Goal: Task Accomplishment & Management: Manage account settings

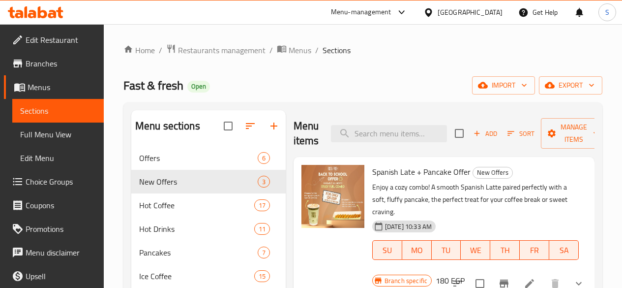
scroll to position [49, 0]
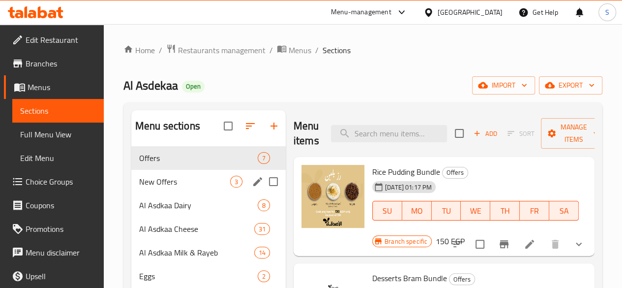
click at [161, 187] on span "New Offers" at bounding box center [184, 182] width 91 height 12
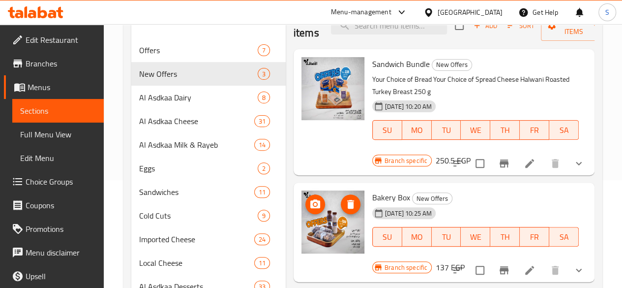
scroll to position [98, 0]
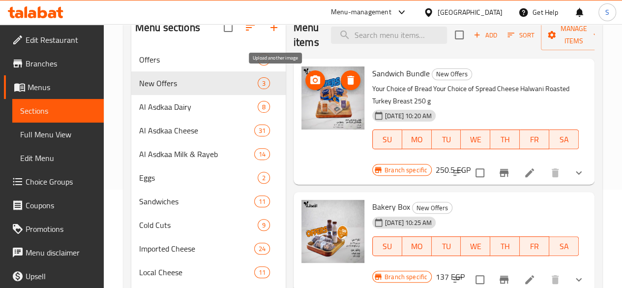
click at [309, 78] on icon "upload picture" at bounding box center [315, 80] width 12 height 12
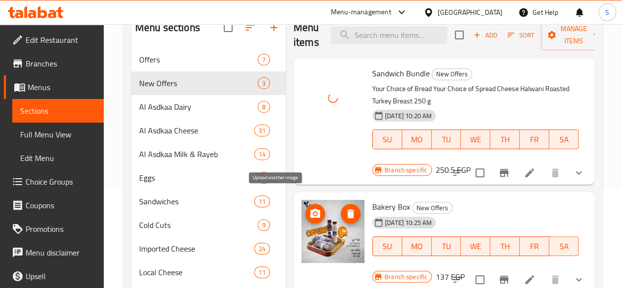
click at [309, 207] on icon "upload picture" at bounding box center [315, 213] width 12 height 12
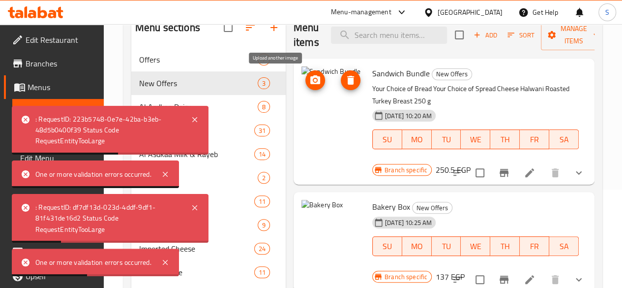
click at [309, 80] on icon "upload picture" at bounding box center [315, 80] width 12 height 12
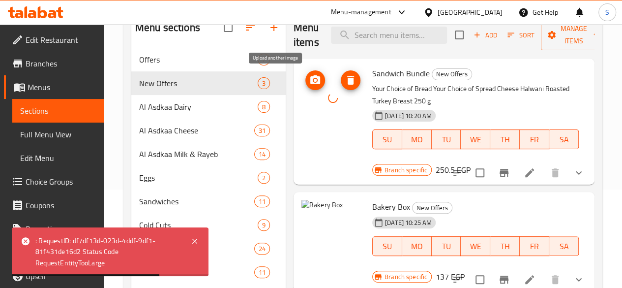
click at [309, 84] on icon "upload picture" at bounding box center [315, 80] width 12 height 12
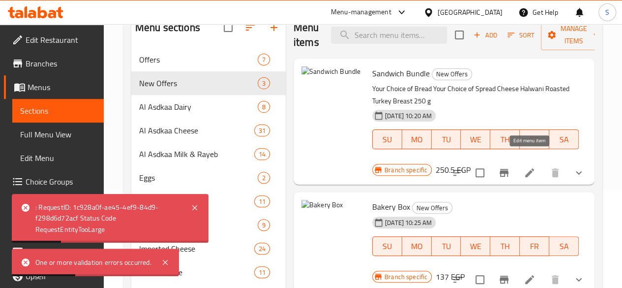
click at [532, 167] on icon at bounding box center [530, 173] width 12 height 12
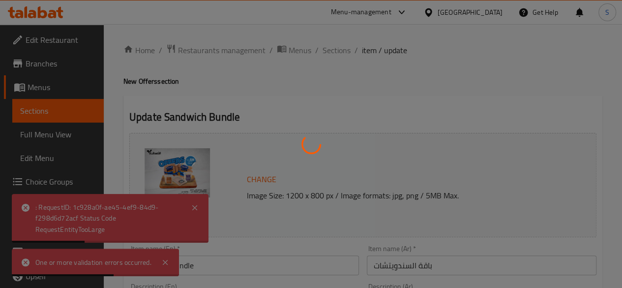
type input "اختيار نوع الخبز"
type input "1"
type input "اختيار نوع الجبنة"
type input "1"
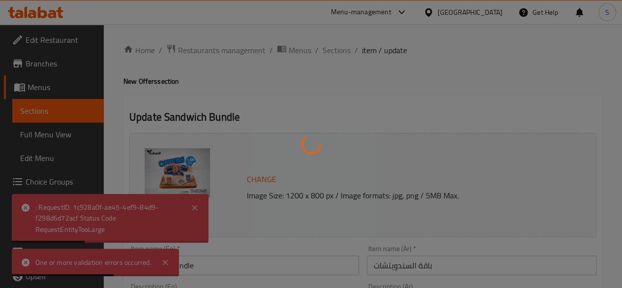
type input "1"
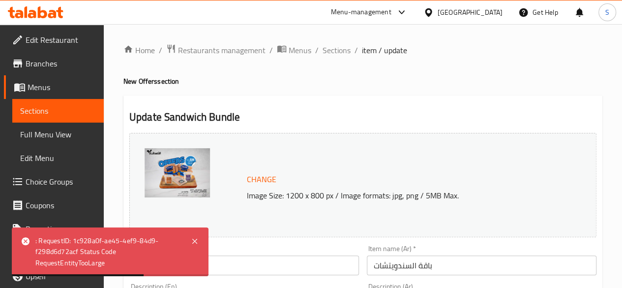
click at [268, 179] on span "Change" at bounding box center [261, 179] width 29 height 14
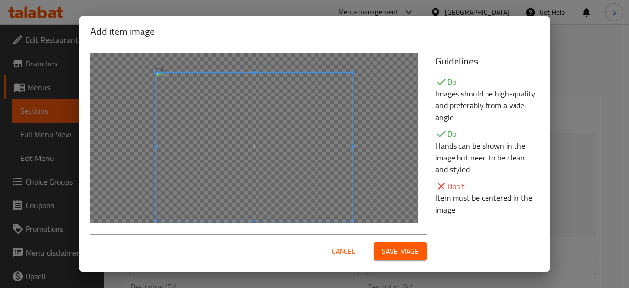
click at [292, 150] on span at bounding box center [254, 146] width 197 height 147
click at [402, 252] on span "Save image" at bounding box center [400, 251] width 37 height 12
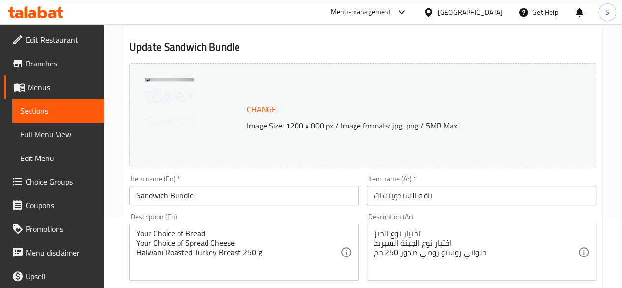
scroll to position [49, 0]
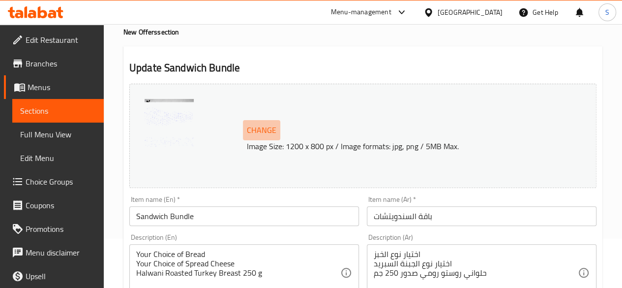
click at [266, 130] on span "Change" at bounding box center [261, 130] width 29 height 14
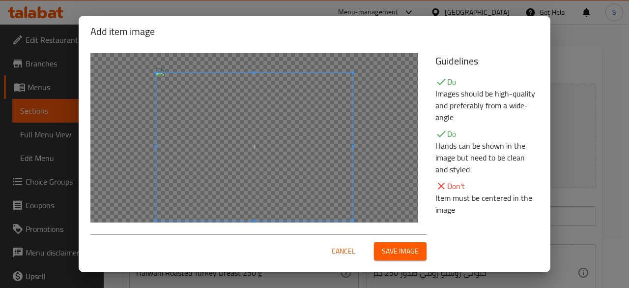
click at [290, 177] on span at bounding box center [254, 146] width 197 height 147
click at [399, 252] on span "Save image" at bounding box center [400, 251] width 37 height 12
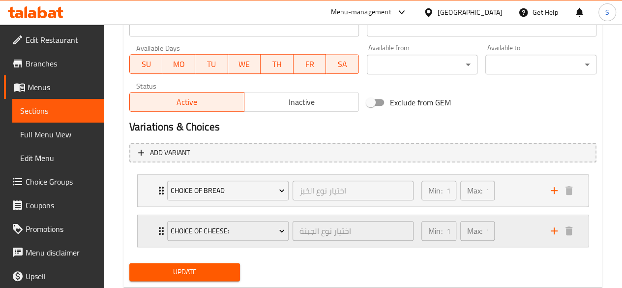
scroll to position [477, 0]
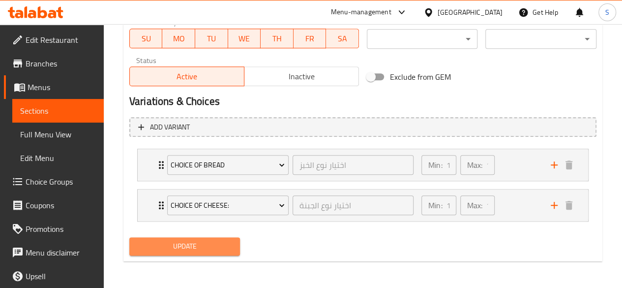
click at [217, 240] on span "Update" at bounding box center [184, 246] width 95 height 12
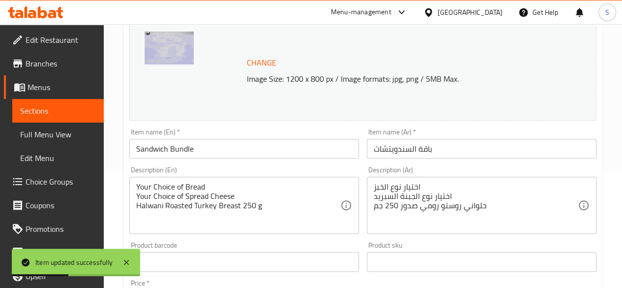
scroll to position [0, 0]
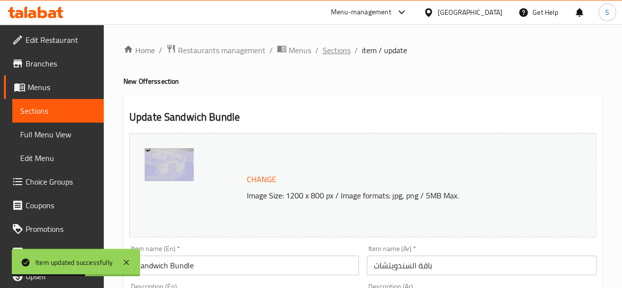
click at [333, 51] on span "Sections" at bounding box center [337, 50] width 28 height 12
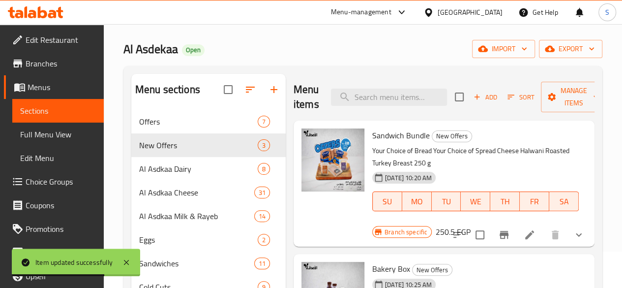
scroll to position [147, 0]
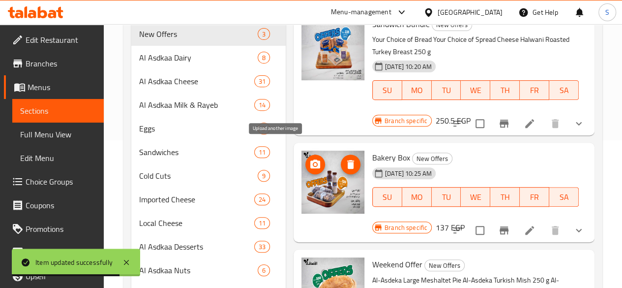
click at [310, 159] on icon "upload picture" at bounding box center [315, 163] width 10 height 9
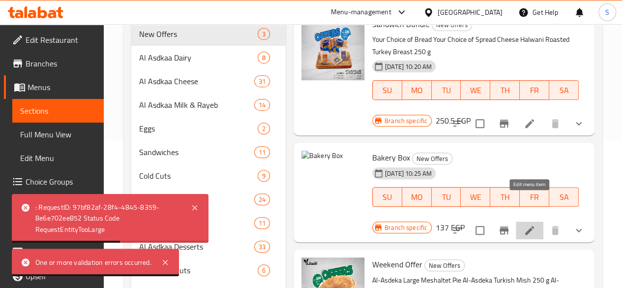
click at [530, 226] on icon at bounding box center [529, 230] width 9 height 9
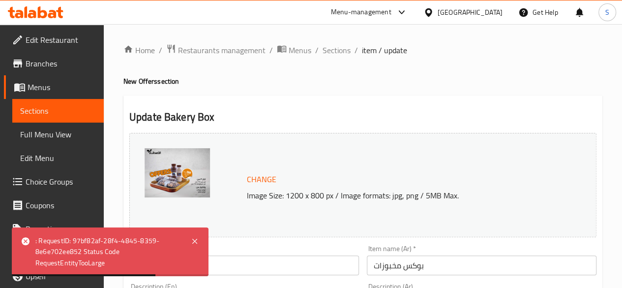
click at [260, 169] on div "Change Image Size: 1200 x 800 px / Image formats: jpg, png / 5MB Max." at bounding box center [362, 185] width 467 height 104
click at [260, 177] on span "Change" at bounding box center [261, 179] width 29 height 14
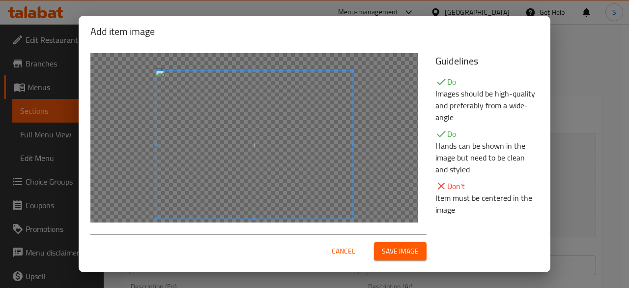
click at [248, 128] on span at bounding box center [254, 144] width 197 height 147
click at [255, 217] on span at bounding box center [254, 144] width 197 height 147
click at [260, 205] on div at bounding box center [254, 144] width 197 height 147
click at [254, 209] on div at bounding box center [254, 144] width 197 height 147
click at [410, 251] on span "Save image" at bounding box center [400, 251] width 37 height 12
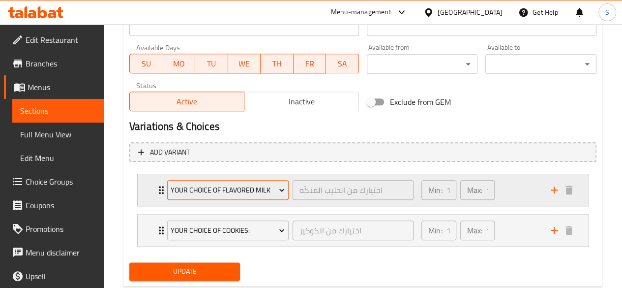
scroll to position [477, 0]
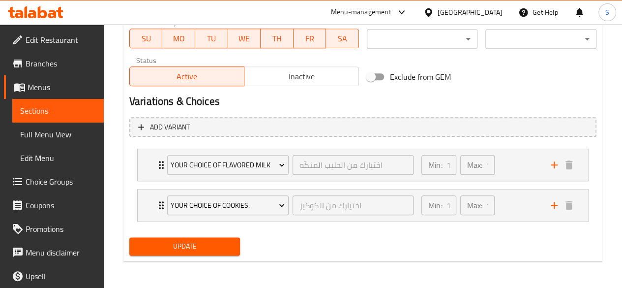
click at [216, 250] on span "Update" at bounding box center [184, 246] width 95 height 12
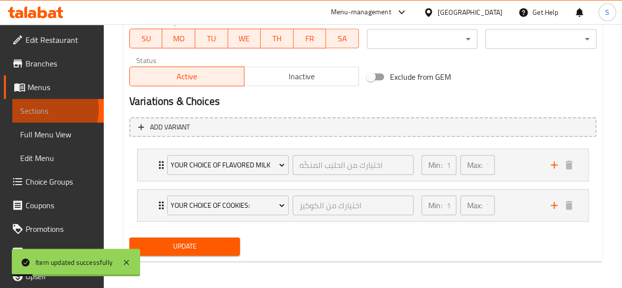
drag, startPoint x: 48, startPoint y: 109, endPoint x: 59, endPoint y: 111, distance: 11.4
click at [48, 109] on span "Sections" at bounding box center [58, 111] width 76 height 12
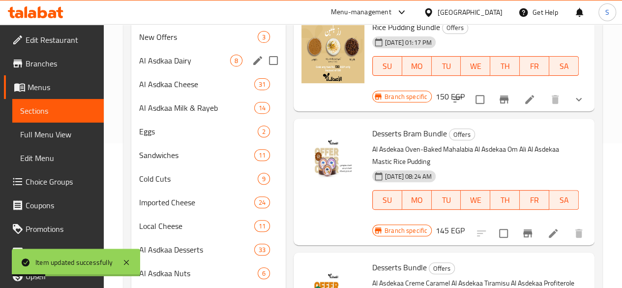
scroll to position [115, 0]
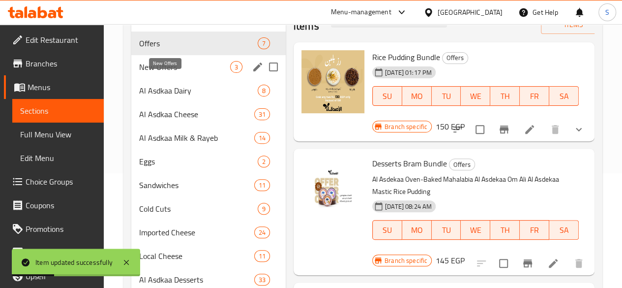
click at [166, 73] on span "New Offers" at bounding box center [184, 67] width 91 height 12
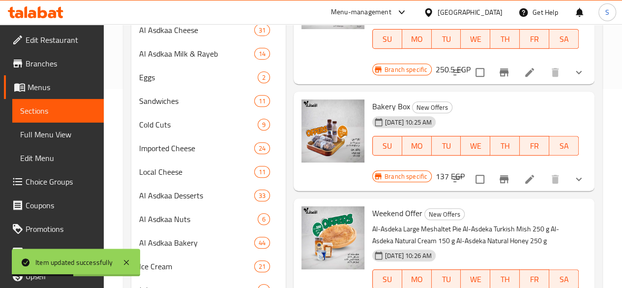
scroll to position [262, 0]
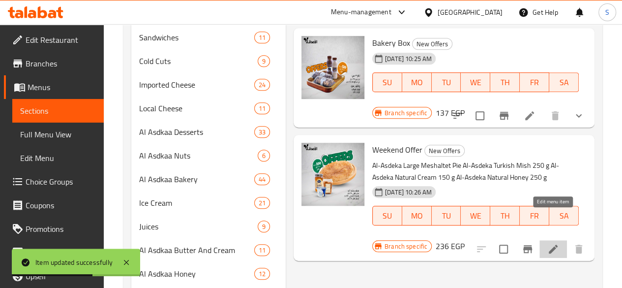
click at [551, 244] on icon at bounding box center [553, 248] width 9 height 9
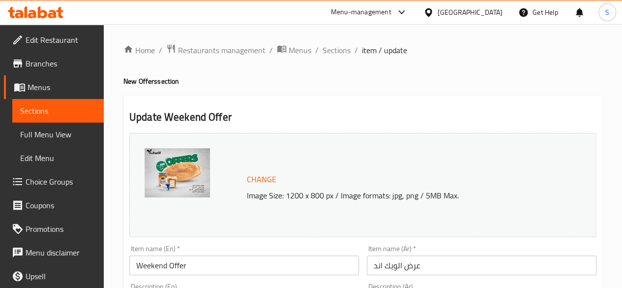
click at [174, 174] on img at bounding box center [177, 172] width 65 height 49
click at [271, 181] on span "Change" at bounding box center [261, 179] width 29 height 14
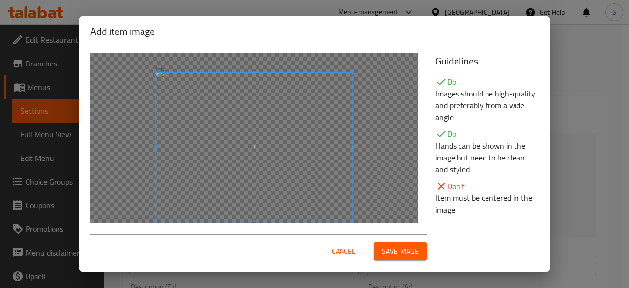
click at [275, 151] on span at bounding box center [254, 146] width 197 height 147
click at [388, 252] on span "Save image" at bounding box center [400, 251] width 37 height 12
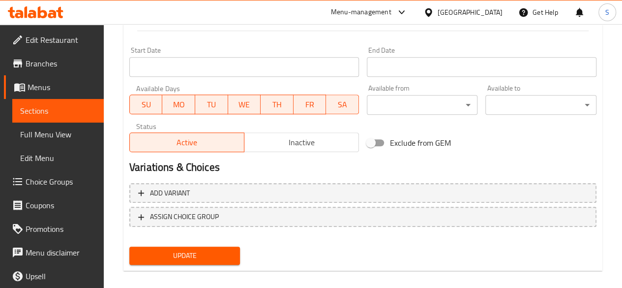
scroll to position [421, 0]
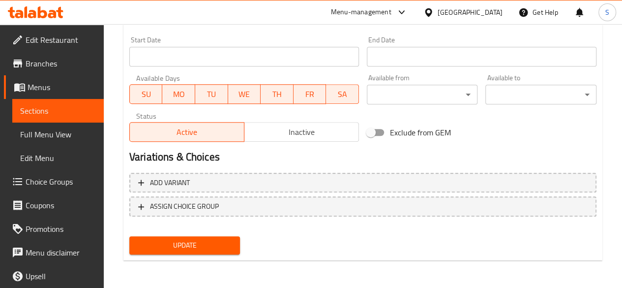
drag, startPoint x: 62, startPoint y: 114, endPoint x: 86, endPoint y: 122, distance: 25.0
click at [62, 114] on span "Sections" at bounding box center [58, 111] width 76 height 12
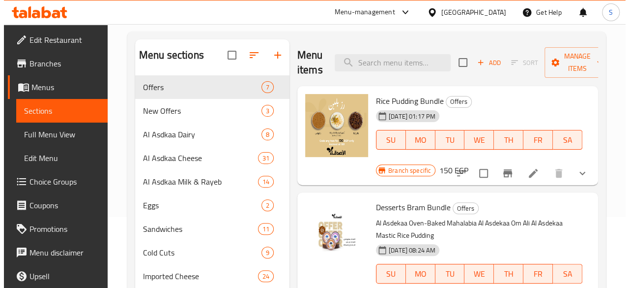
scroll to position [56, 0]
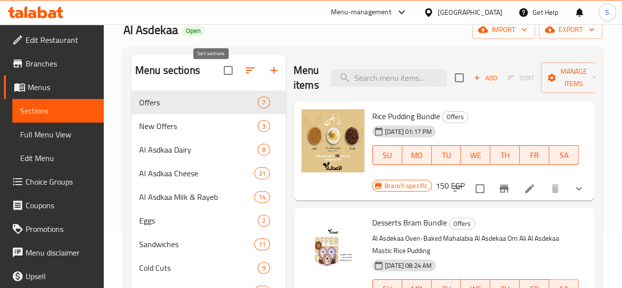
click at [244, 76] on icon "button" at bounding box center [250, 70] width 12 height 12
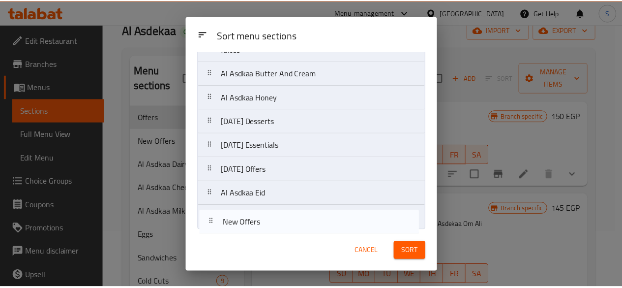
scroll to position [356, 0]
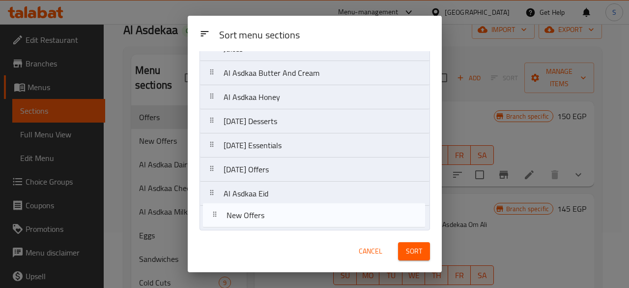
drag, startPoint x: 239, startPoint y: 114, endPoint x: 243, endPoint y: 217, distance: 103.8
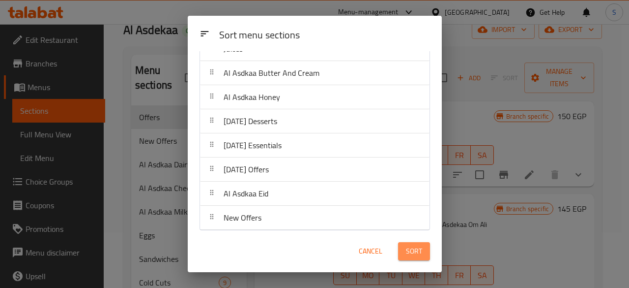
click at [410, 254] on span "Sort" at bounding box center [414, 251] width 16 height 12
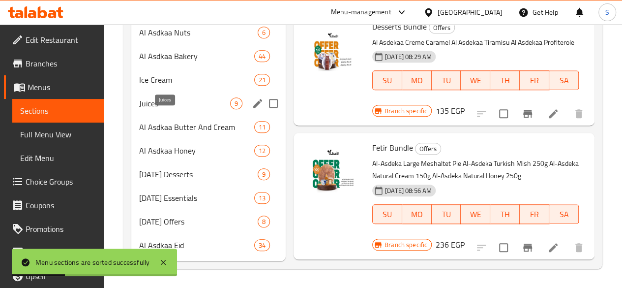
scroll to position [400, 0]
click at [162, 262] on icon at bounding box center [163, 262] width 5 height 5
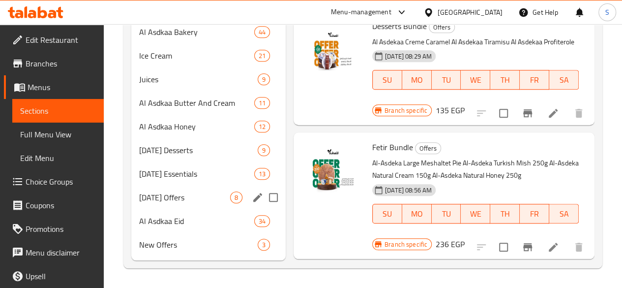
click at [168, 244] on span "New Offers" at bounding box center [198, 244] width 118 height 12
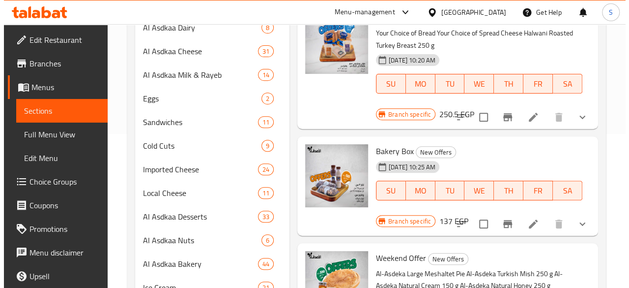
scroll to position [56, 0]
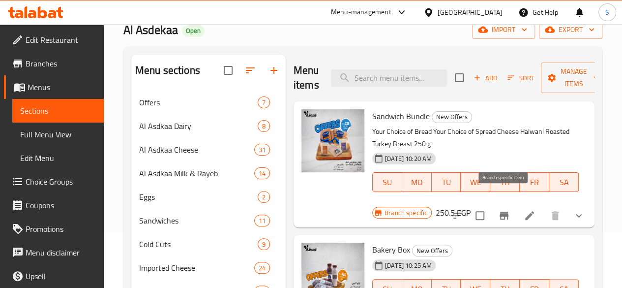
click at [504, 211] on icon "Branch-specific-item" at bounding box center [504, 215] width 9 height 8
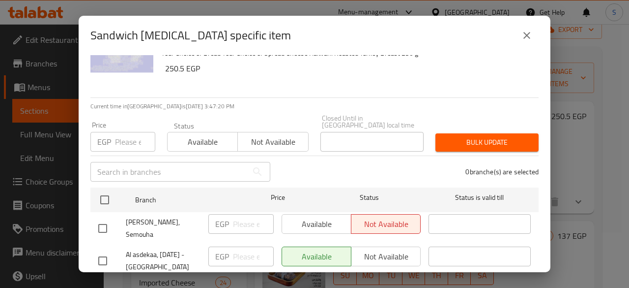
scroll to position [49, 0]
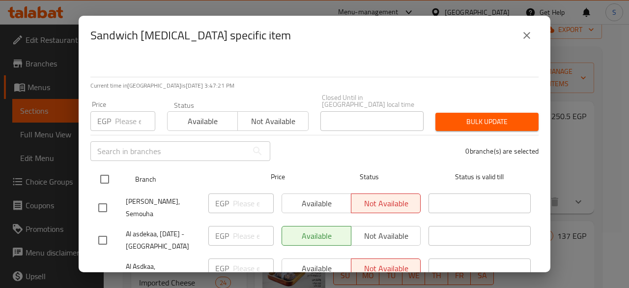
click at [107, 173] on input "checkbox" at bounding box center [104, 179] width 21 height 21
checkbox input "true"
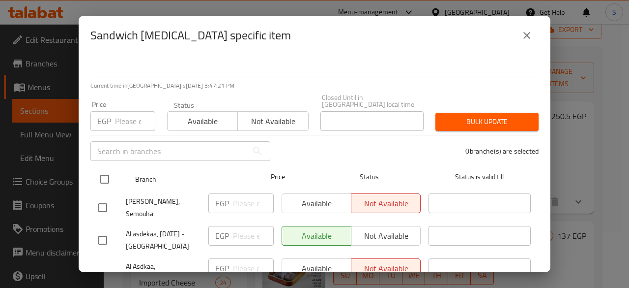
checkbox input "true"
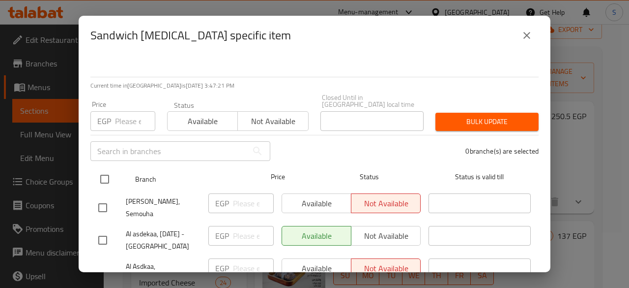
checkbox input "true"
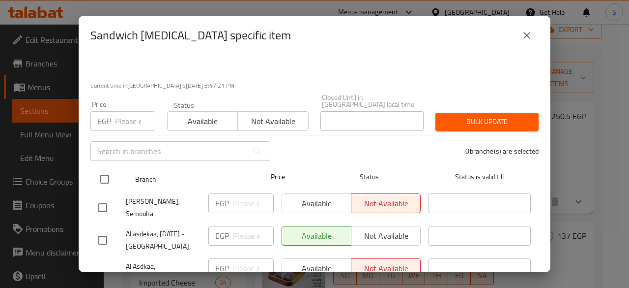
checkbox input "true"
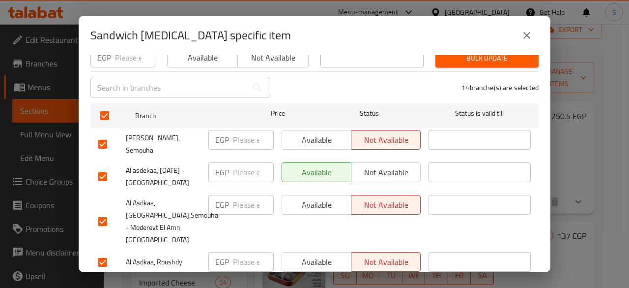
scroll to position [98, 0]
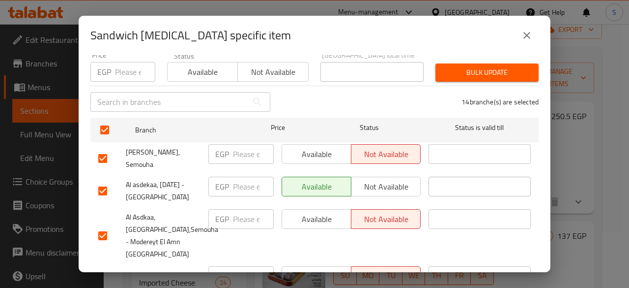
click at [531, 32] on icon "close" at bounding box center [527, 35] width 12 height 12
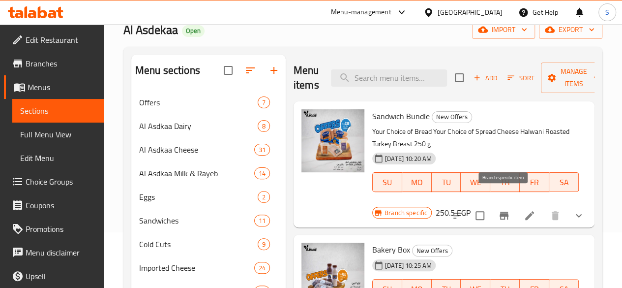
click at [506, 211] on icon "Branch-specific-item" at bounding box center [504, 215] width 9 height 8
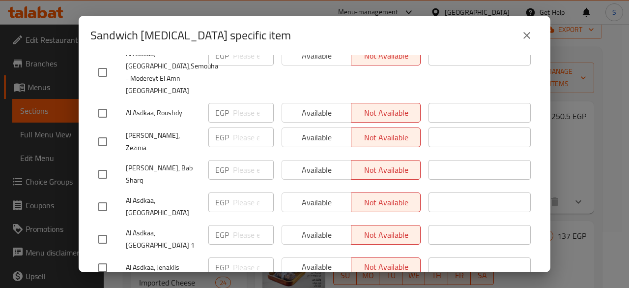
scroll to position [295, 0]
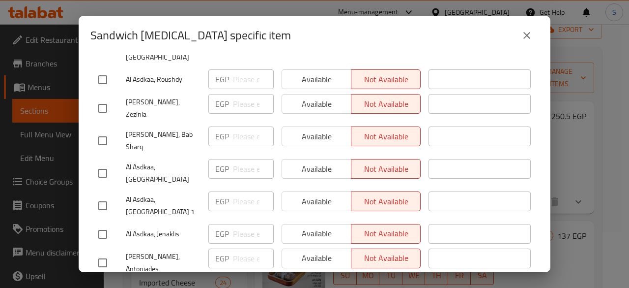
click at [101, 130] on input "checkbox" at bounding box center [102, 140] width 21 height 21
checkbox input "true"
click at [308, 129] on span "Available" at bounding box center [316, 136] width 61 height 14
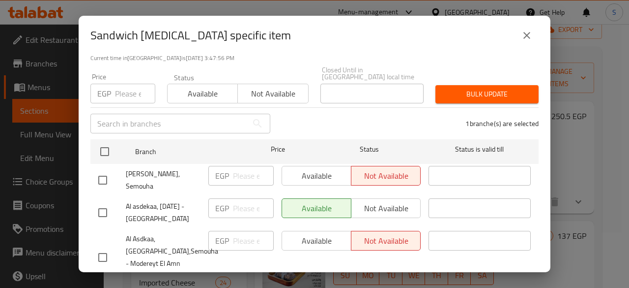
scroll to position [49, 0]
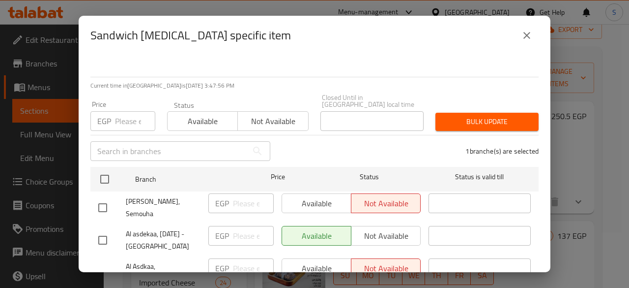
click at [466, 116] on span "Bulk update" at bounding box center [487, 122] width 88 height 12
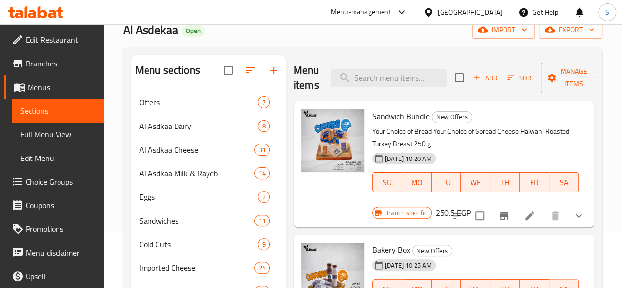
click at [504, 211] on icon "Branch-specific-item" at bounding box center [504, 215] width 9 height 8
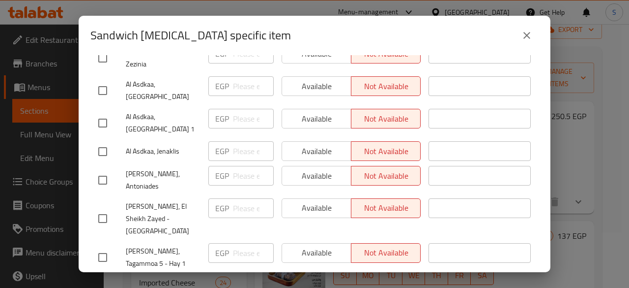
scroll to position [395, 0]
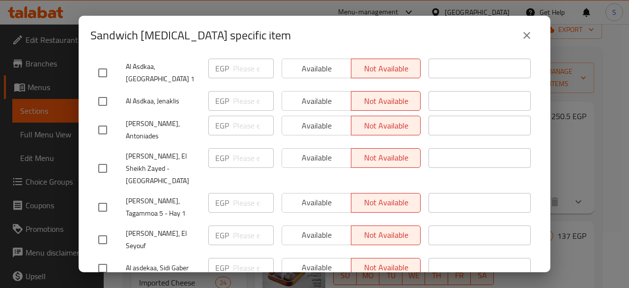
checkbox input "true"
click at [315, 285] on span "Available" at bounding box center [316, 292] width 61 height 14
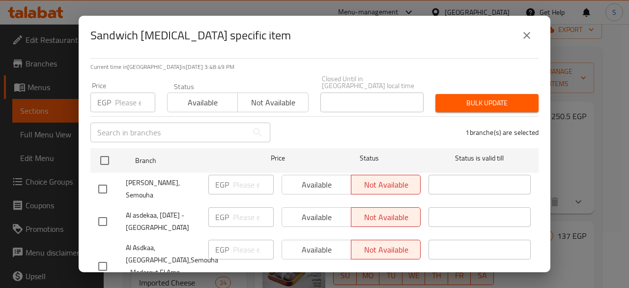
scroll to position [2, 0]
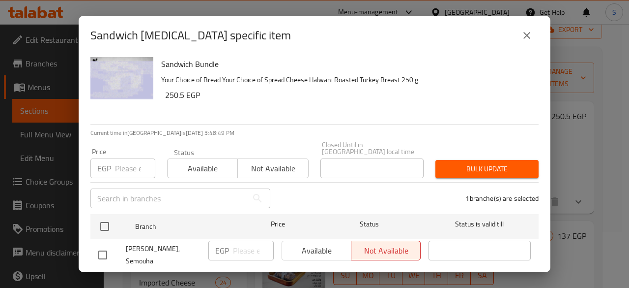
click at [470, 163] on span "Bulk update" at bounding box center [487, 169] width 88 height 12
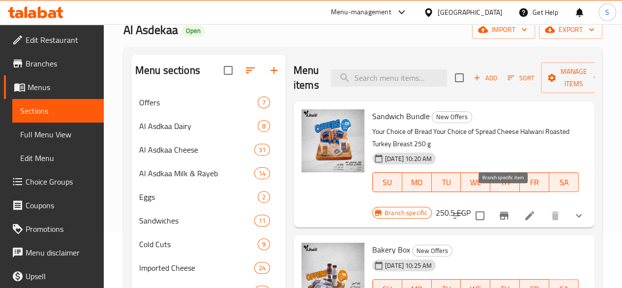
click at [496, 204] on button "Branch-specific-item" at bounding box center [504, 216] width 24 height 24
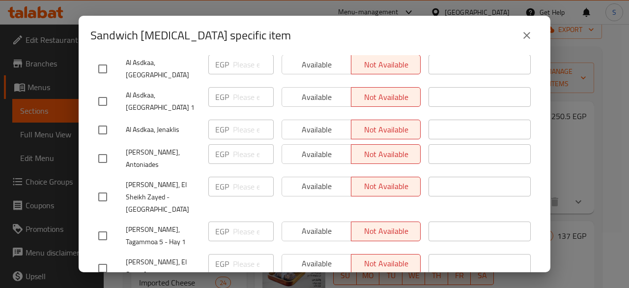
scroll to position [395, 0]
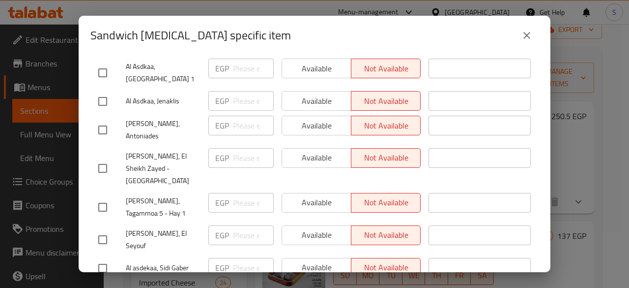
checkbox input "true"
click at [318, 285] on span "Available" at bounding box center [316, 292] width 61 height 14
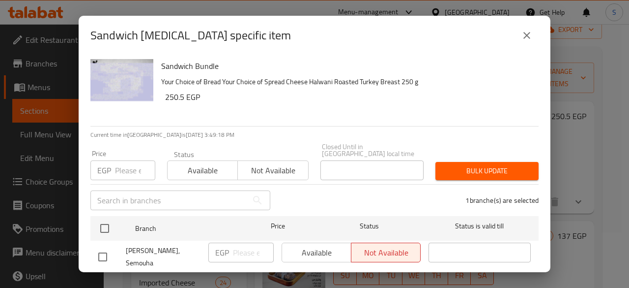
scroll to position [0, 0]
click at [207, 169] on span "Available" at bounding box center [203, 170] width 62 height 14
click at [447, 166] on span "Bulk update" at bounding box center [487, 171] width 88 height 12
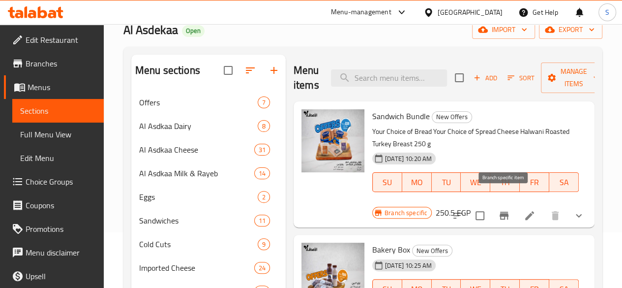
click at [506, 211] on icon "Branch-specific-item" at bounding box center [504, 215] width 9 height 8
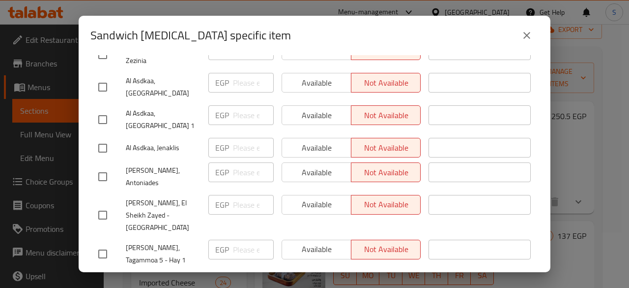
scroll to position [395, 0]
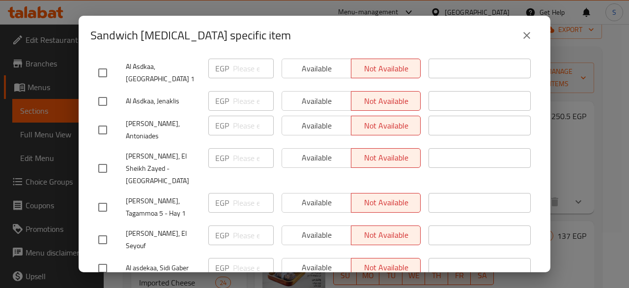
checkbox input "true"
click at [376, 285] on span "Not available" at bounding box center [385, 292] width 61 height 14
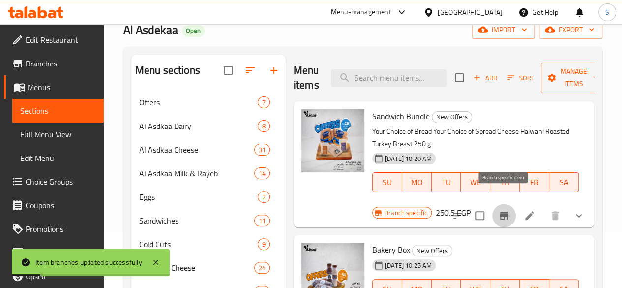
click at [505, 211] on icon "Branch-specific-item" at bounding box center [504, 215] width 9 height 8
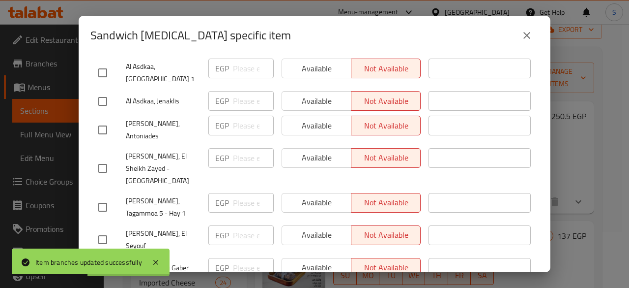
click at [530, 34] on icon "close" at bounding box center [527, 35] width 12 height 12
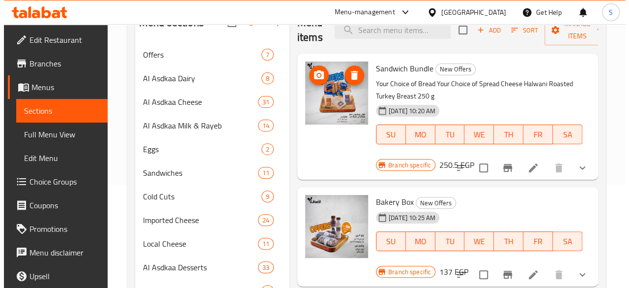
scroll to position [105, 0]
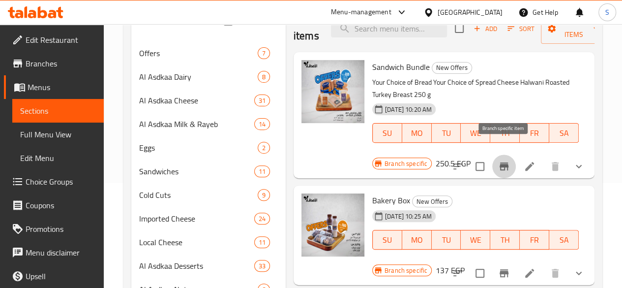
click at [505, 162] on icon "Branch-specific-item" at bounding box center [504, 166] width 9 height 8
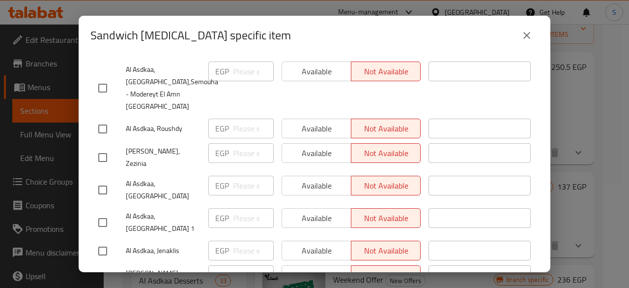
scroll to position [395, 0]
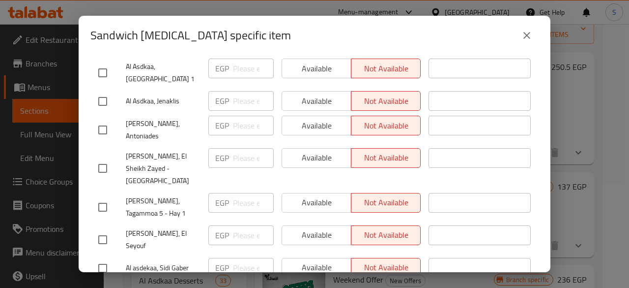
checkbox input "true"
click at [329, 285] on span "Available" at bounding box center [316, 292] width 61 height 14
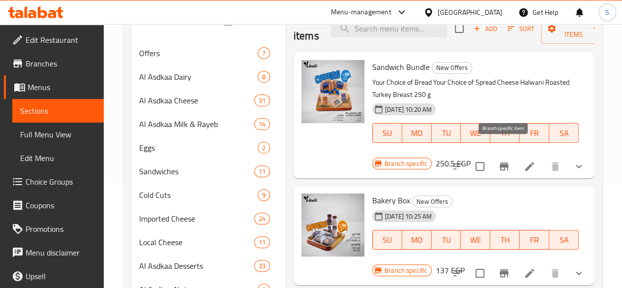
click at [504, 162] on icon "Branch-specific-item" at bounding box center [504, 166] width 9 height 8
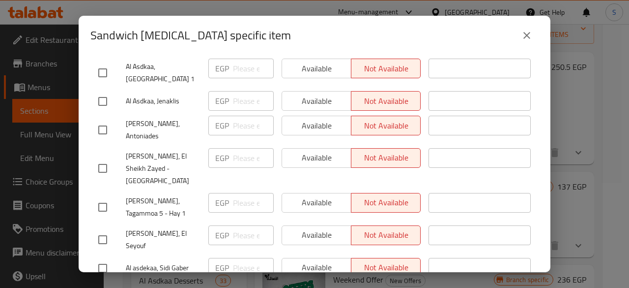
checkbox input "true"
click at [361, 285] on span "Not available" at bounding box center [385, 292] width 61 height 14
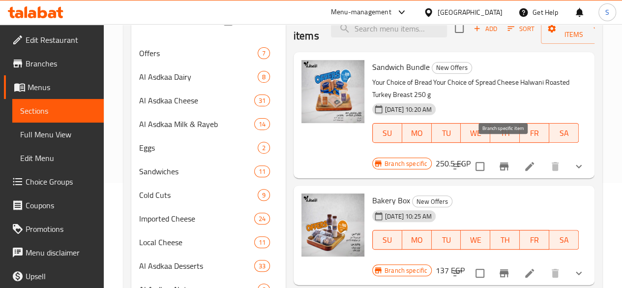
click at [508, 160] on icon "Branch-specific-item" at bounding box center [504, 166] width 12 height 12
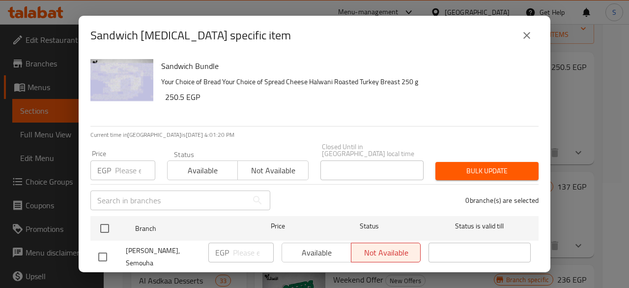
click at [524, 37] on icon "close" at bounding box center [527, 35] width 12 height 12
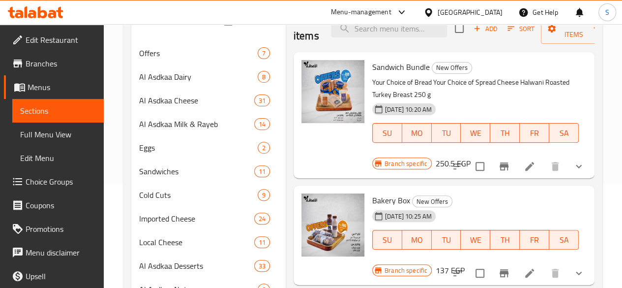
scroll to position [56, 0]
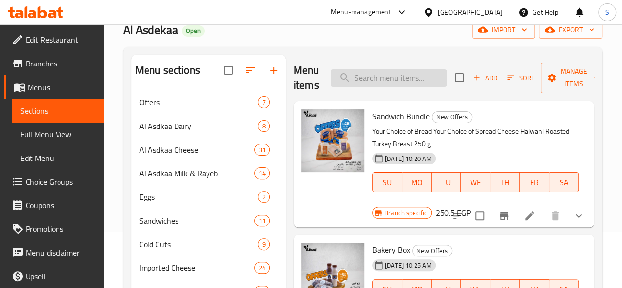
click at [380, 72] on input "search" at bounding box center [389, 77] width 116 height 17
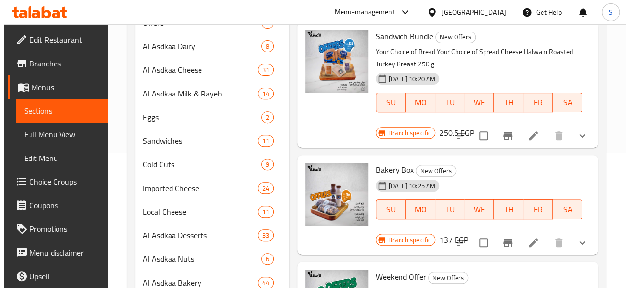
scroll to position [203, 0]
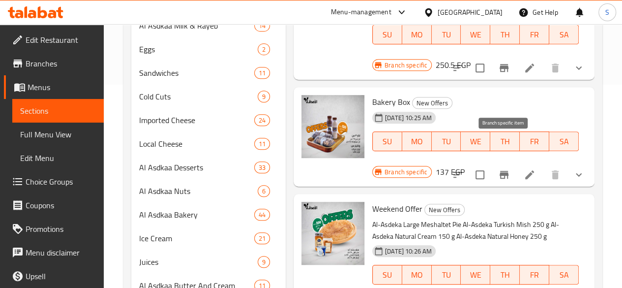
click at [505, 171] on icon "Branch-specific-item" at bounding box center [504, 175] width 9 height 8
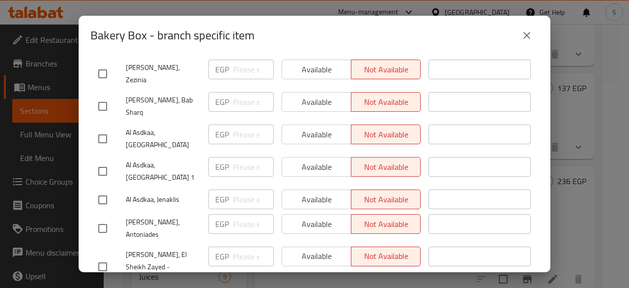
scroll to position [248, 0]
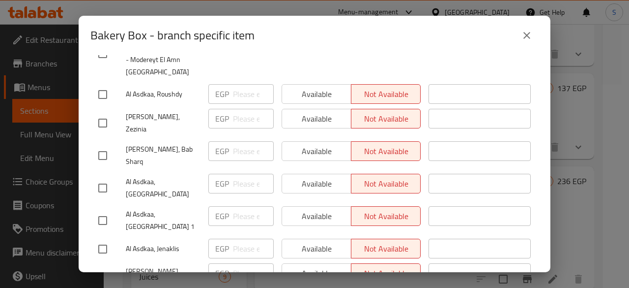
click at [102, 145] on input "checkbox" at bounding box center [102, 155] width 21 height 21
checkbox input "true"
click at [300, 144] on span "Available" at bounding box center [316, 151] width 61 height 14
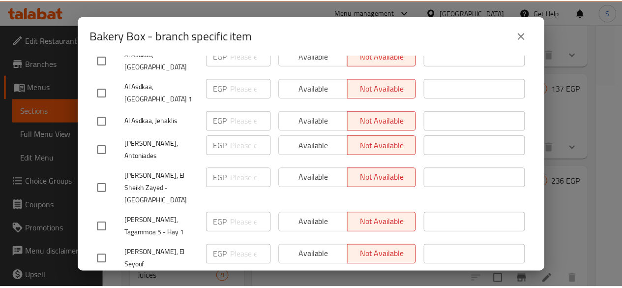
scroll to position [395, 0]
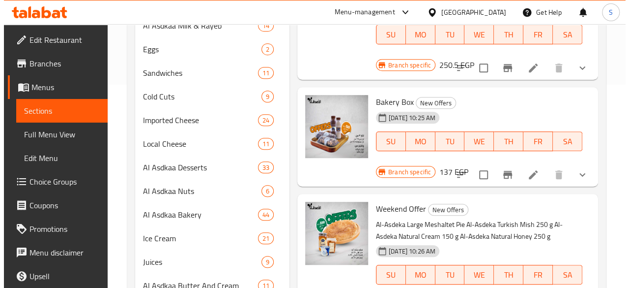
scroll to position [154, 0]
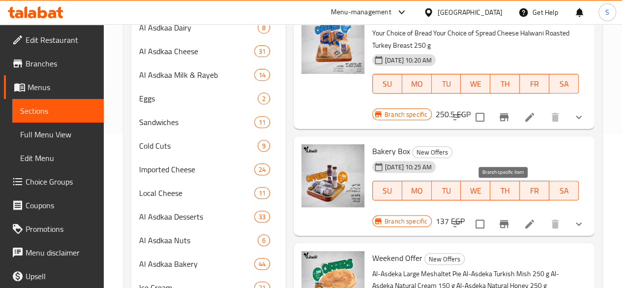
click at [507, 220] on icon "Branch-specific-item" at bounding box center [504, 224] width 9 height 8
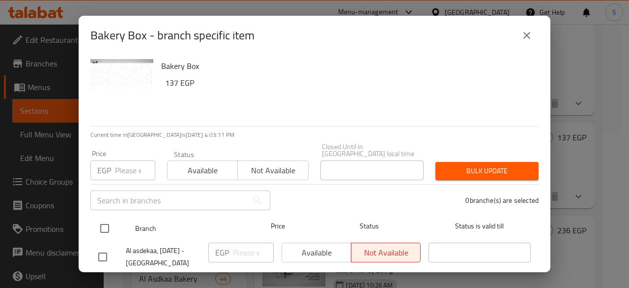
click at [105, 218] on input "checkbox" at bounding box center [104, 228] width 21 height 21
checkbox input "true"
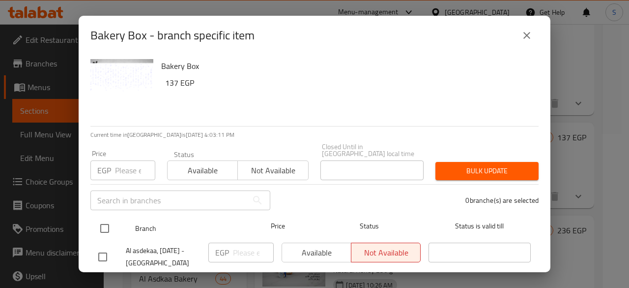
checkbox input "true"
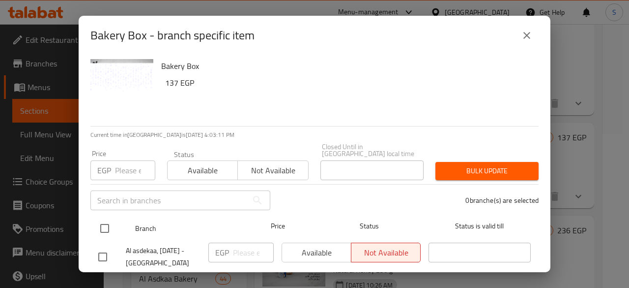
checkbox input "true"
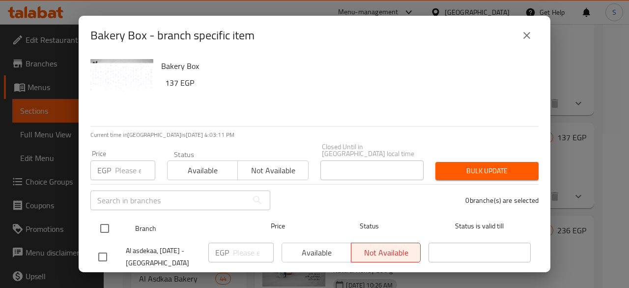
checkbox input "true"
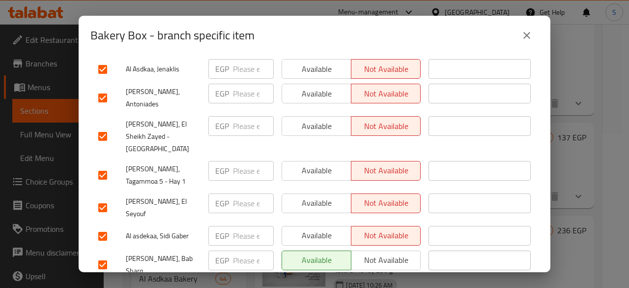
scroll to position [395, 0]
click at [358, 252] on span "Not available" at bounding box center [385, 259] width 61 height 14
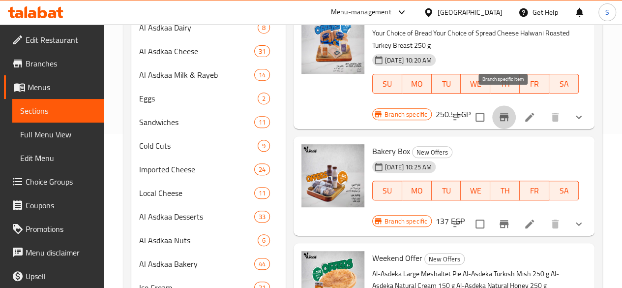
click at [502, 113] on icon "Branch-specific-item" at bounding box center [504, 117] width 9 height 8
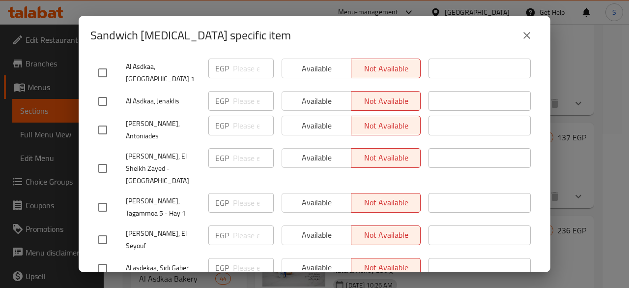
checkbox input "true"
click at [320, 285] on span "Available" at bounding box center [316, 292] width 61 height 14
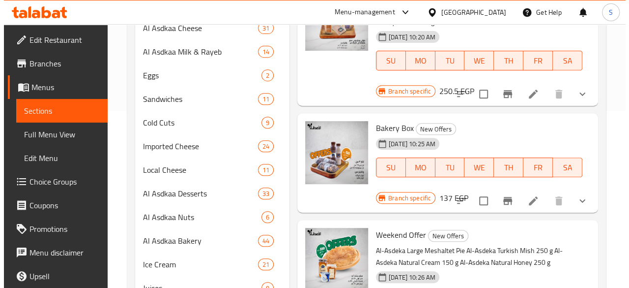
scroll to position [154, 0]
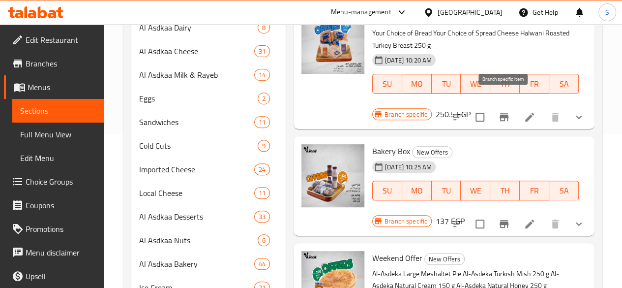
click at [506, 113] on icon "Branch-specific-item" at bounding box center [504, 117] width 9 height 8
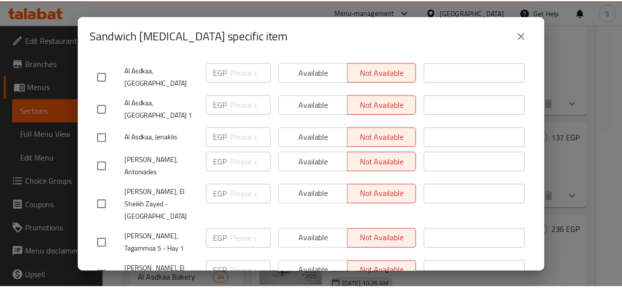
scroll to position [395, 0]
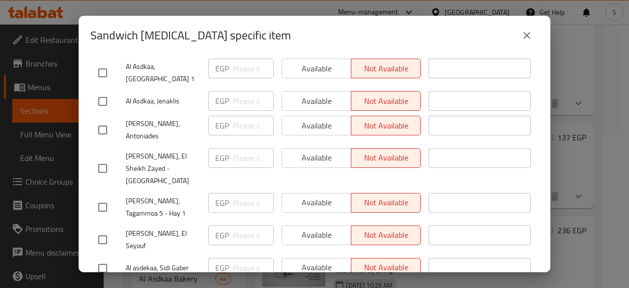
checkbox input "true"
click at [372, 285] on span "Not available" at bounding box center [385, 292] width 61 height 14
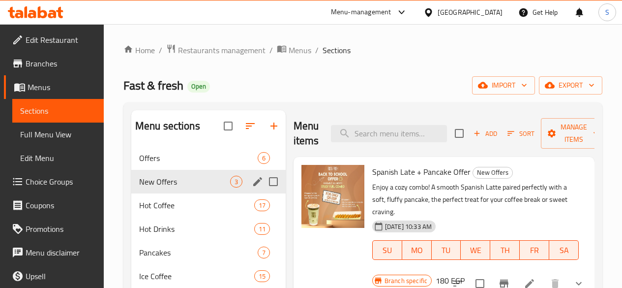
scroll to position [49, 0]
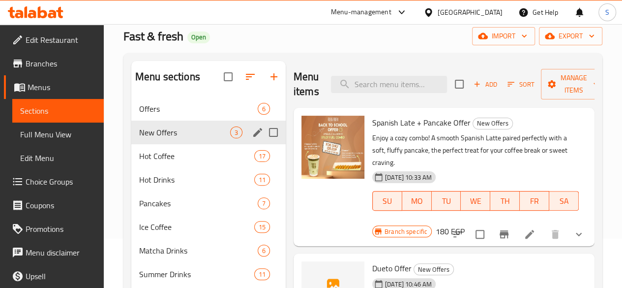
click at [169, 138] on span "New Offers" at bounding box center [184, 132] width 91 height 12
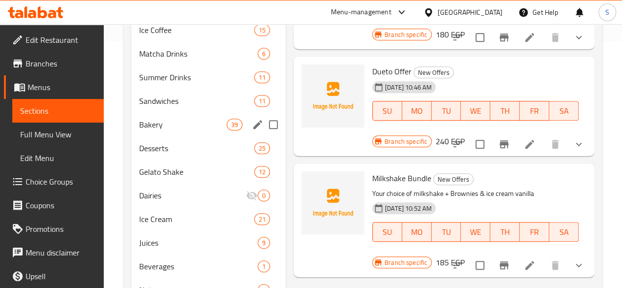
scroll to position [98, 0]
